Goal: Book appointment/travel/reservation

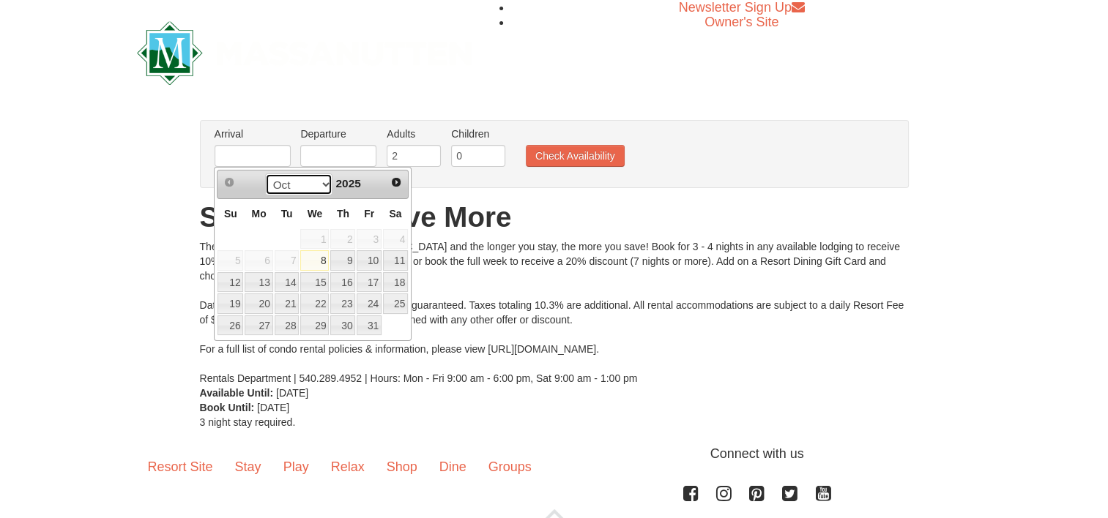
click at [323, 187] on select "Oct Nov Dec" at bounding box center [299, 184] width 68 height 22
click at [326, 281] on link "17" at bounding box center [314, 282] width 29 height 20
type input "[DATE]"
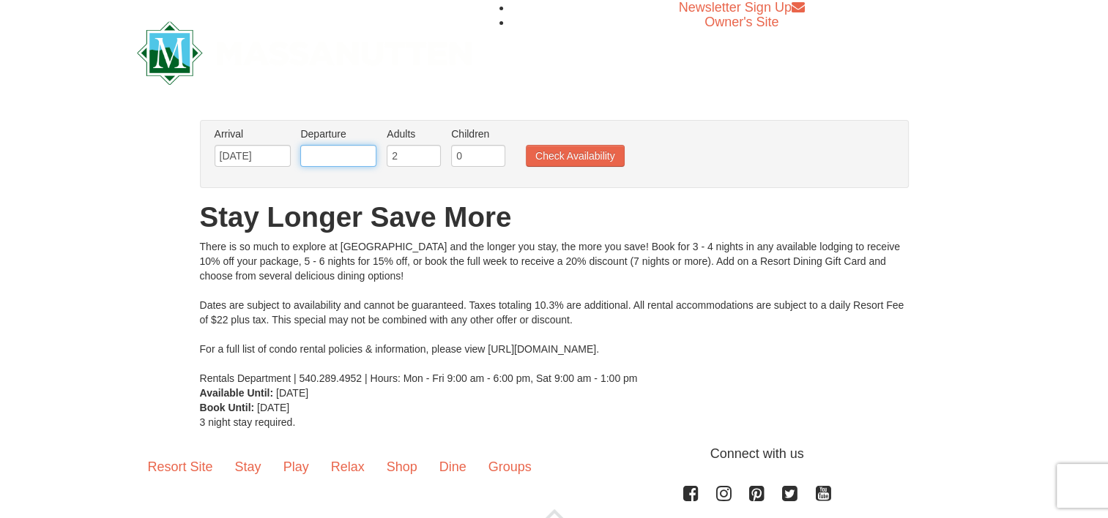
click at [349, 160] on input "text" at bounding box center [338, 156] width 76 height 22
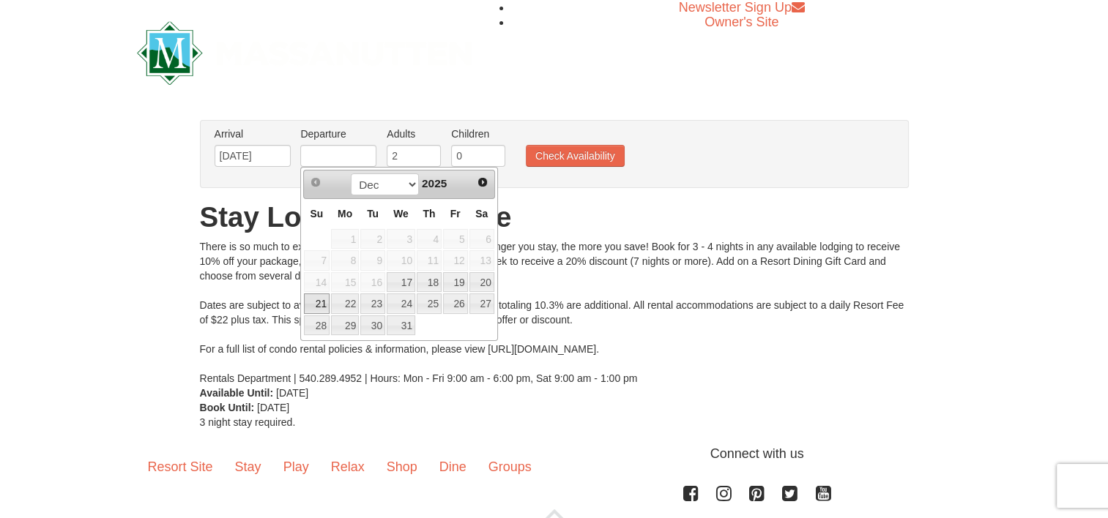
click at [328, 305] on link "21" at bounding box center [317, 304] width 26 height 20
type input "[DATE]"
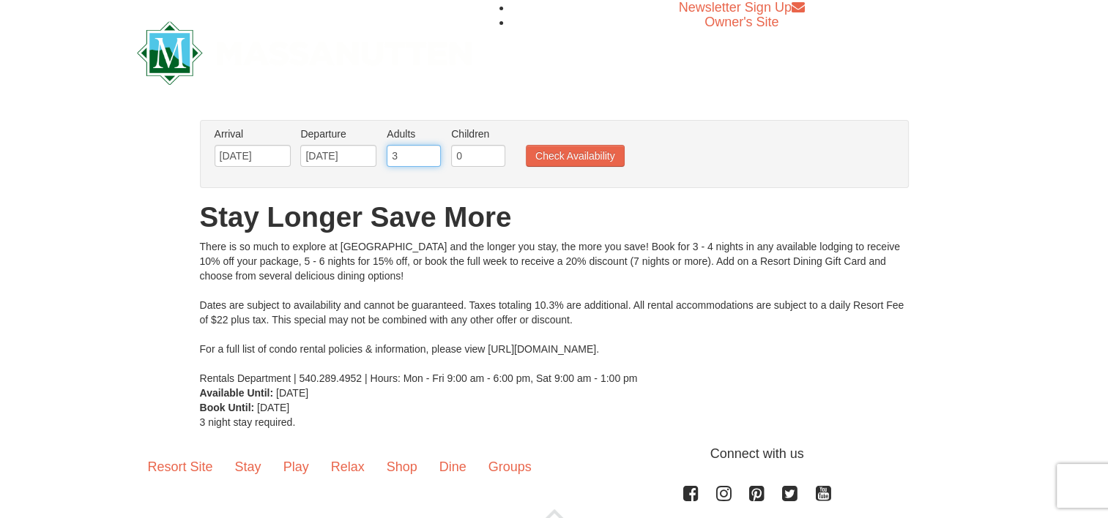
drag, startPoint x: 428, startPoint y: 152, endPoint x: 444, endPoint y: 182, distance: 33.7
click at [433, 167] on input "3" at bounding box center [414, 156] width 54 height 22
type input "2"
click at [433, 163] on input "2" at bounding box center [414, 156] width 54 height 22
click at [491, 152] on input "1" at bounding box center [478, 156] width 54 height 22
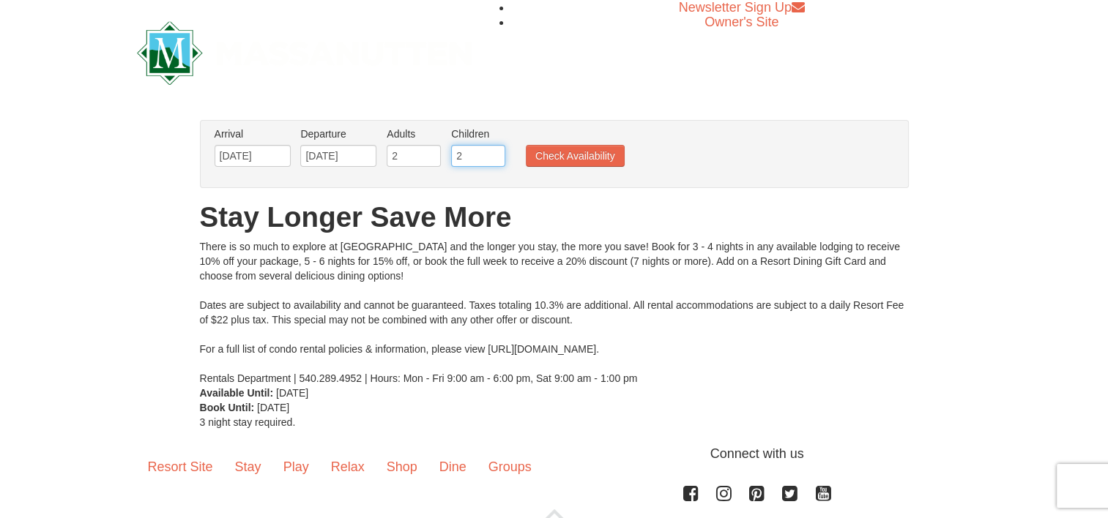
click at [491, 152] on input "2" at bounding box center [478, 156] width 54 height 22
click at [491, 152] on input "4" at bounding box center [478, 156] width 54 height 22
type input "5"
click at [491, 152] on input "5" at bounding box center [478, 156] width 54 height 22
click at [567, 161] on button "Check Availability" at bounding box center [575, 156] width 99 height 22
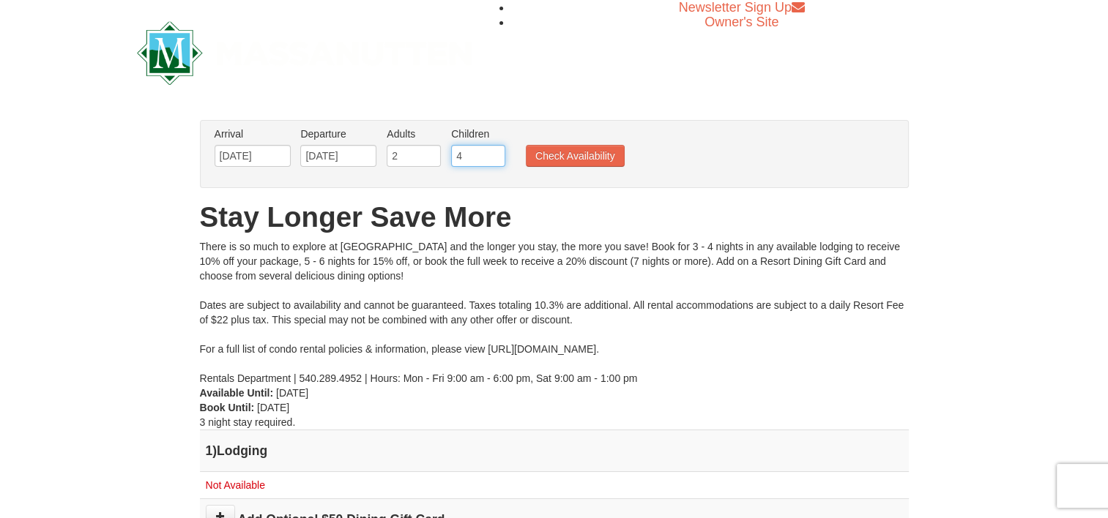
type input "4"
click at [494, 162] on input "4" at bounding box center [478, 156] width 54 height 22
click at [543, 149] on button "Check Availability" at bounding box center [575, 156] width 99 height 22
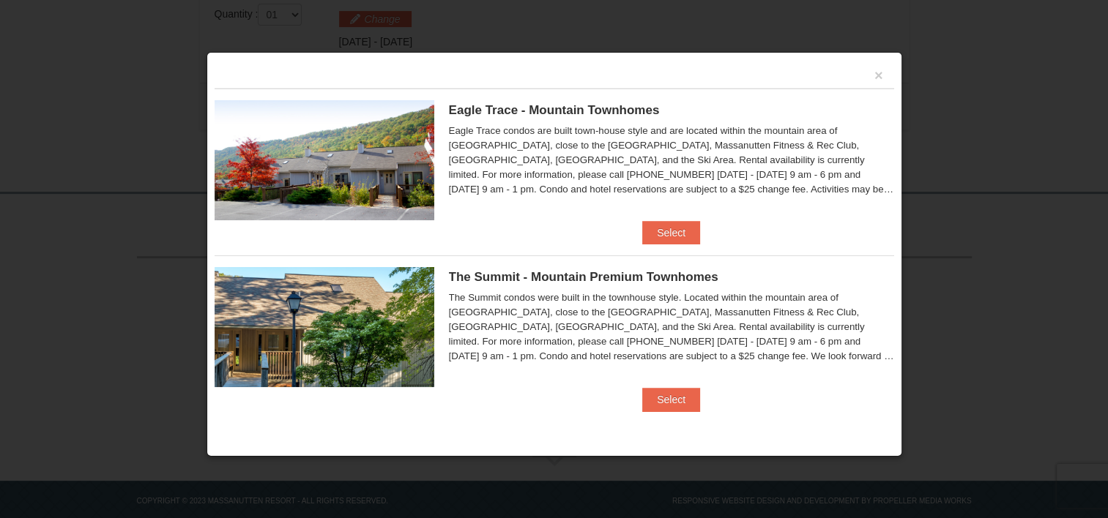
scroll to position [475, 0]
click at [667, 404] on button "Select" at bounding box center [671, 399] width 58 height 23
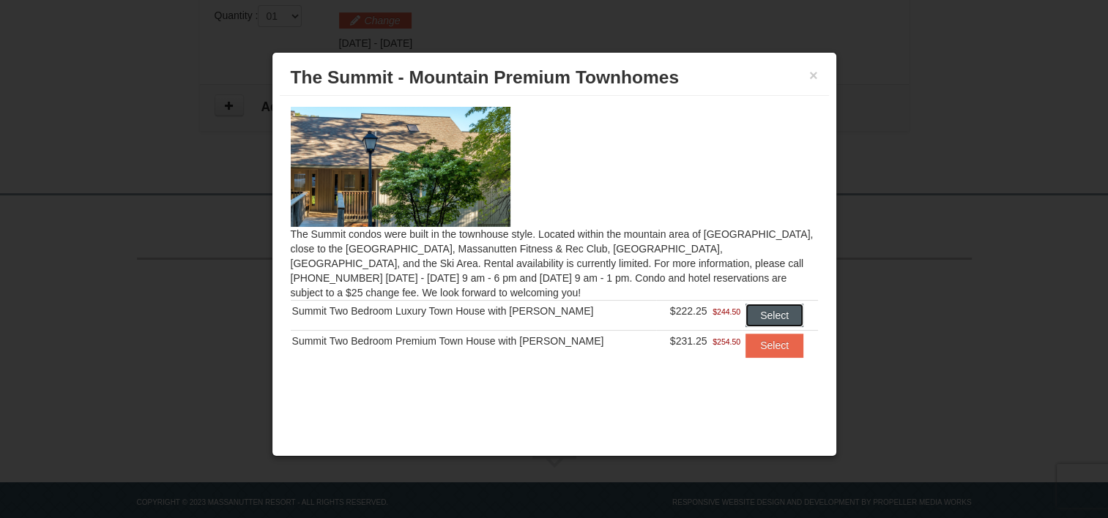
click at [772, 316] on button "Select" at bounding box center [774, 315] width 58 height 23
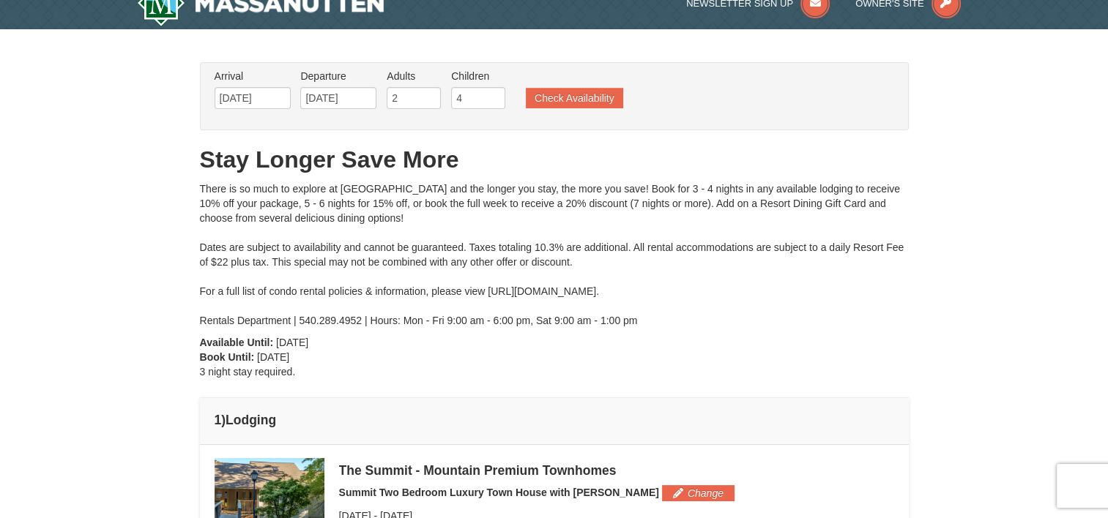
scroll to position [0, 0]
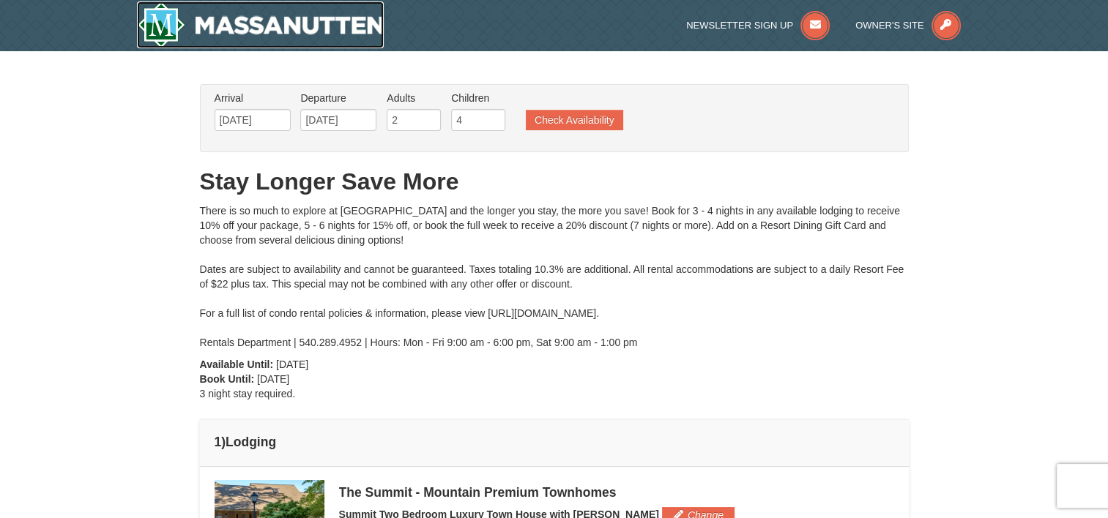
click at [162, 18] on img at bounding box center [260, 24] width 247 height 47
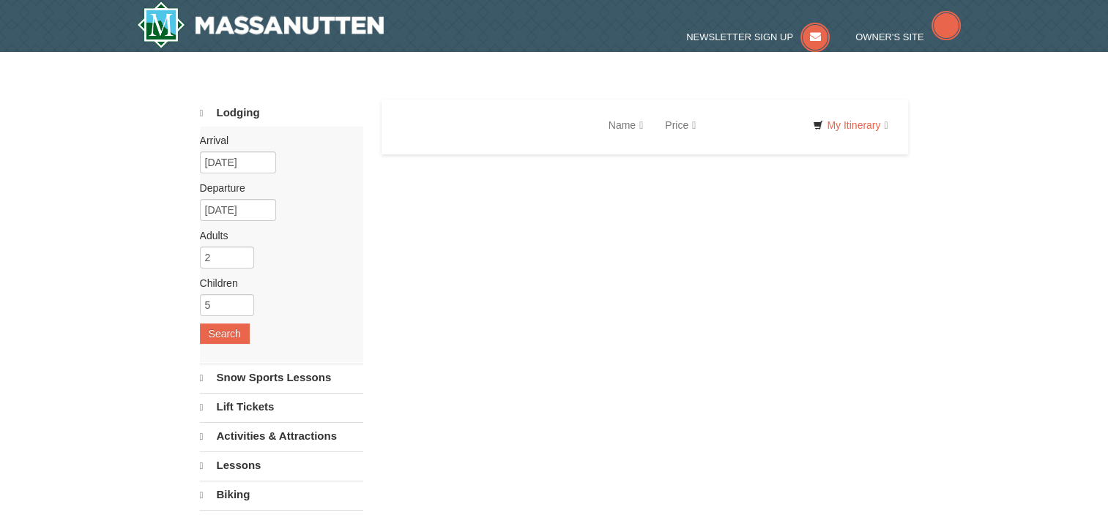
select select "10"
